Goal: Navigation & Orientation: Find specific page/section

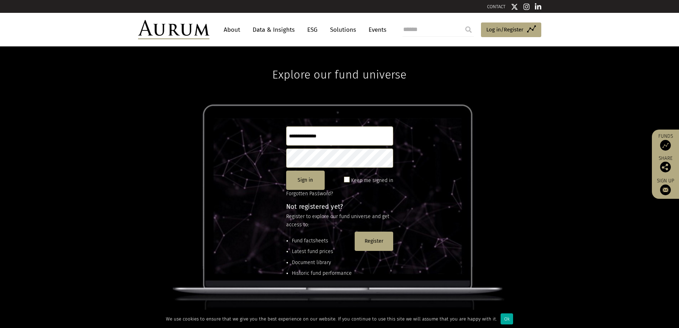
click at [353, 29] on link "Solutions" at bounding box center [343, 29] width 33 height 13
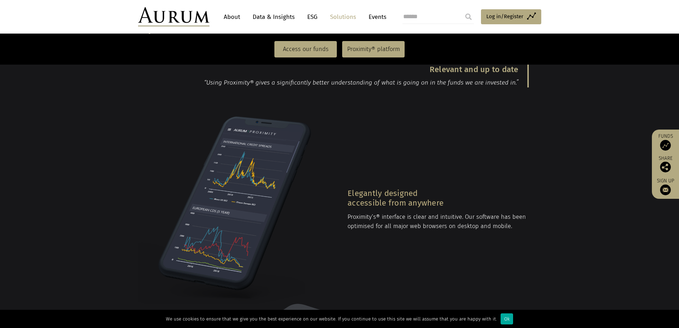
scroll to position [999, 0]
